Goal: Find specific page/section: Find specific page/section

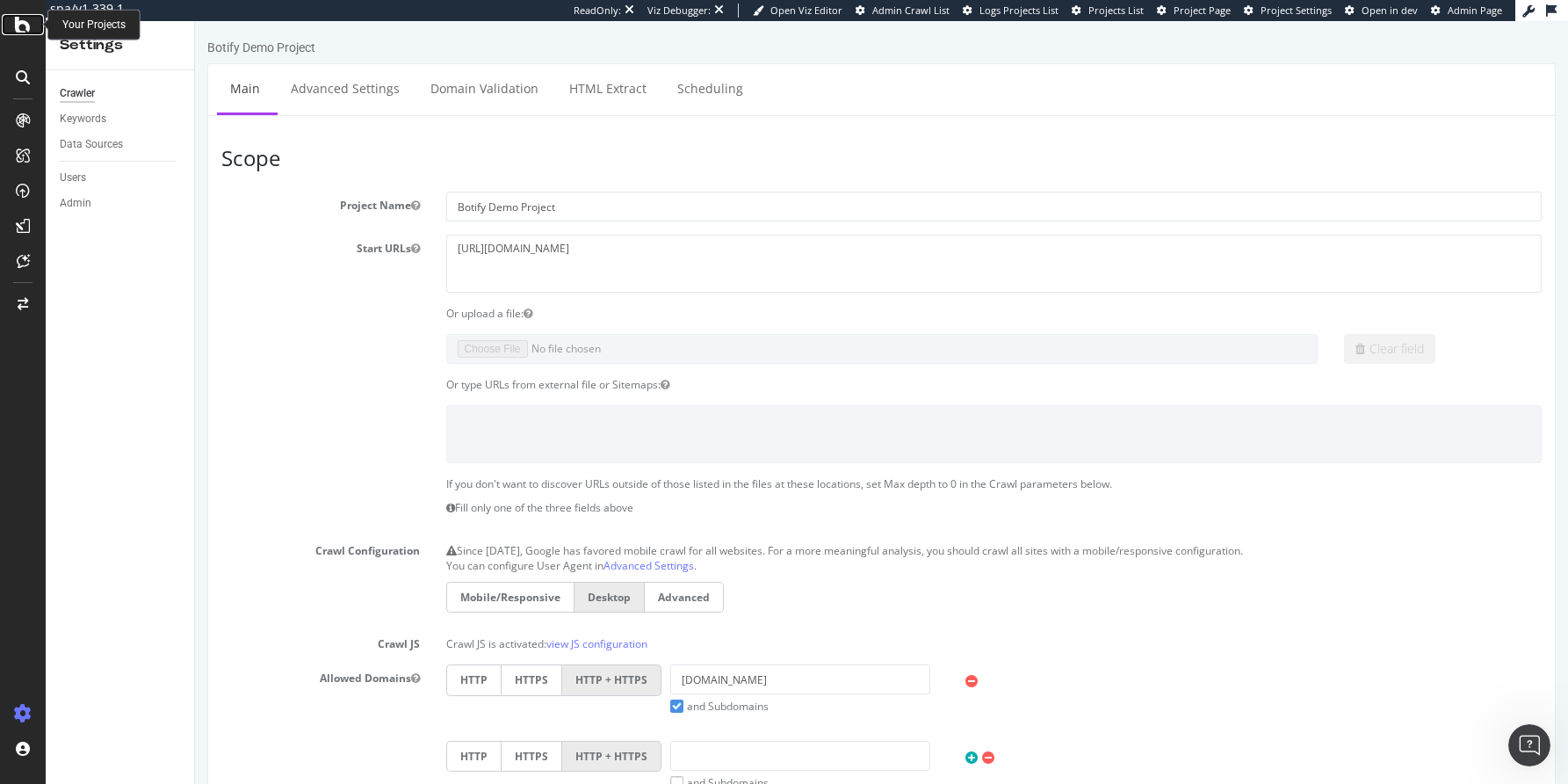
click at [17, 20] on icon at bounding box center [22, 24] width 15 height 21
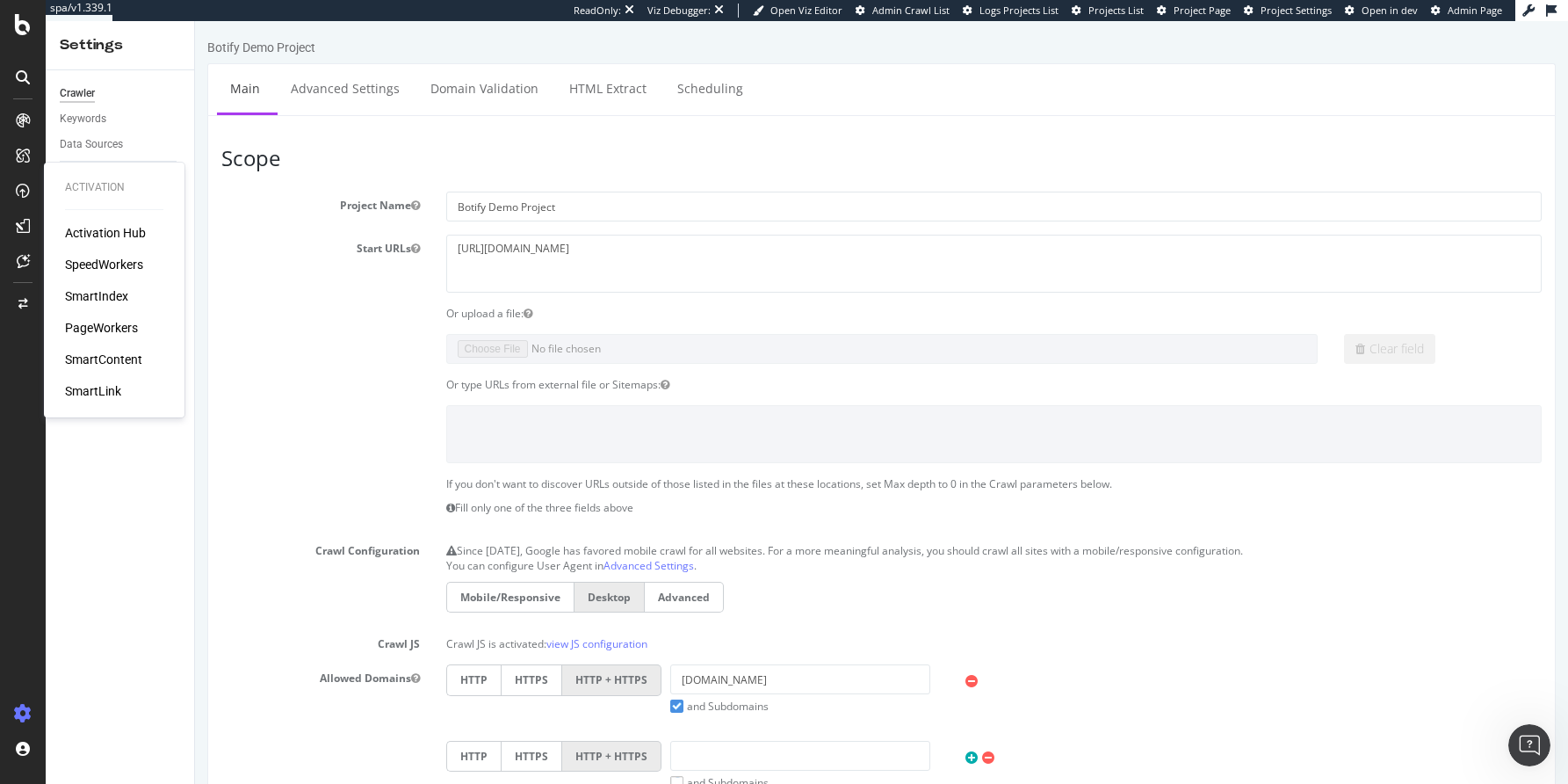
click at [123, 330] on div "PageWorkers" at bounding box center [102, 327] width 73 height 17
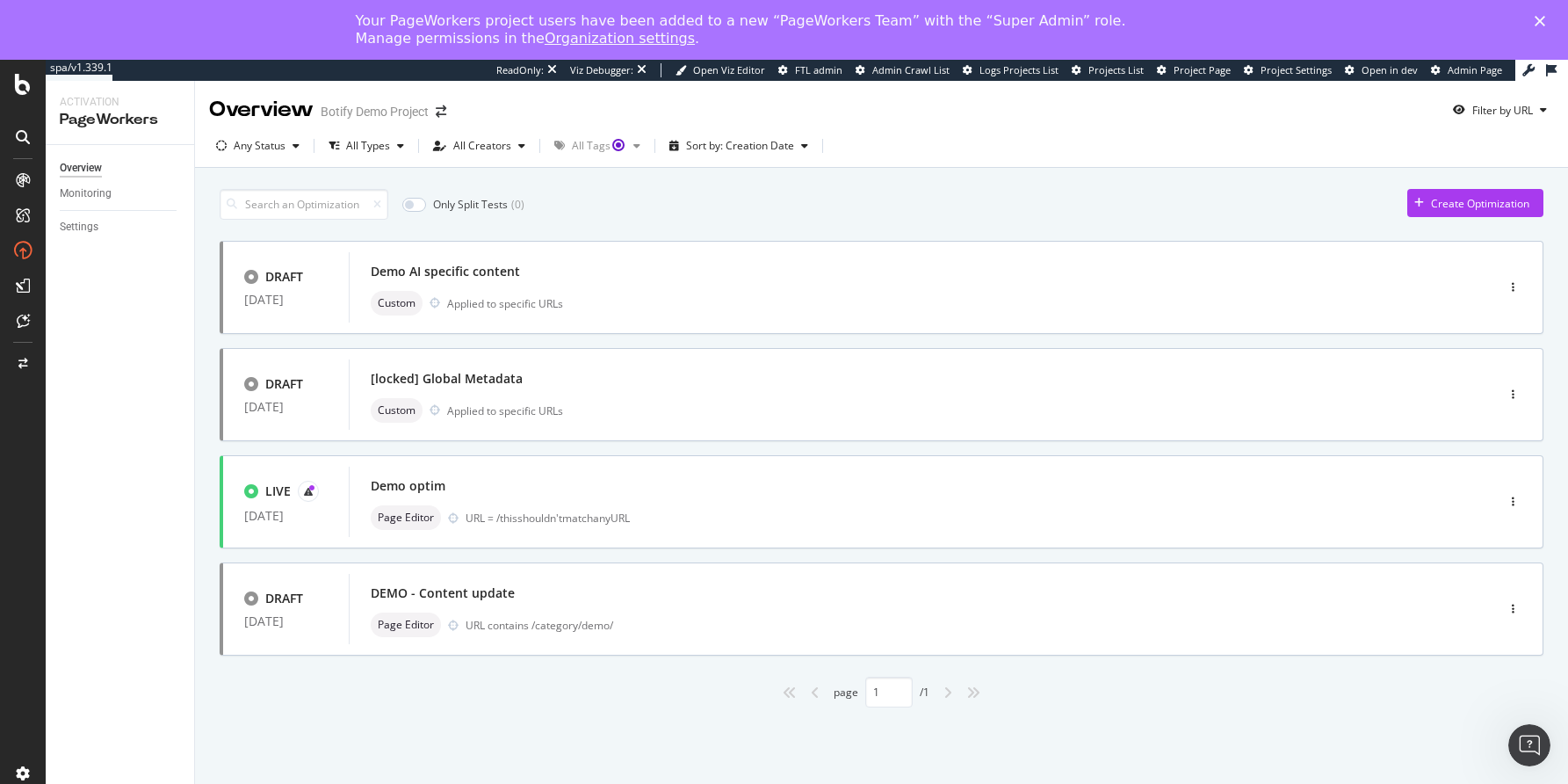
click at [549, 43] on link "Organization settings" at bounding box center [620, 38] width 150 height 16
